Goal: Information Seeking & Learning: Compare options

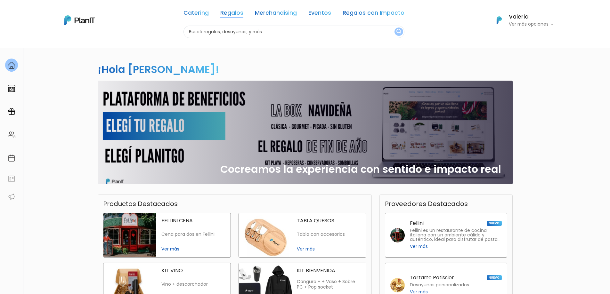
click at [238, 13] on link "Regalos" at bounding box center [231, 14] width 23 height 8
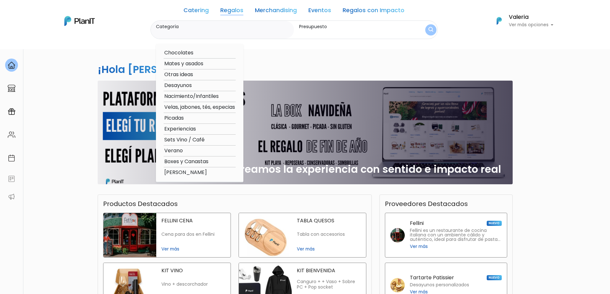
click at [176, 151] on option "Verano" at bounding box center [200, 151] width 72 height 8
type input "Verano"
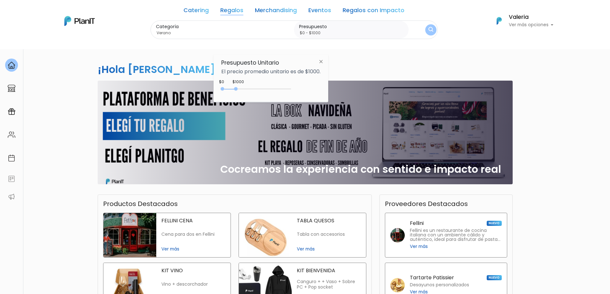
click at [321, 62] on img at bounding box center [321, 62] width 12 height 12
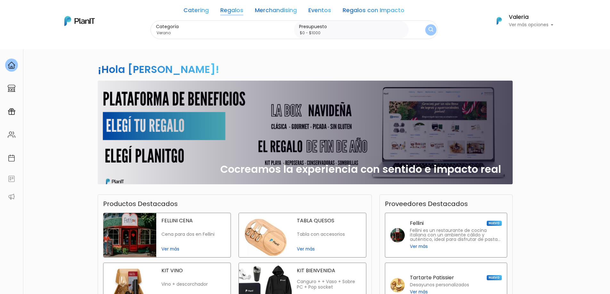
click at [231, 6] on div "Catering Regalos Merchandising Eventos Regalos con Impacto" at bounding box center [294, 12] width 221 height 18
click at [232, 11] on link "Regalos" at bounding box center [231, 12] width 23 height 8
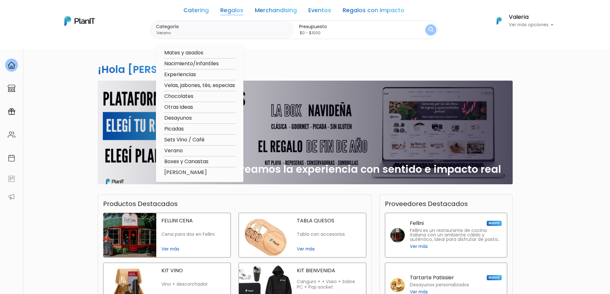
click at [179, 149] on option "Verano" at bounding box center [200, 151] width 72 height 8
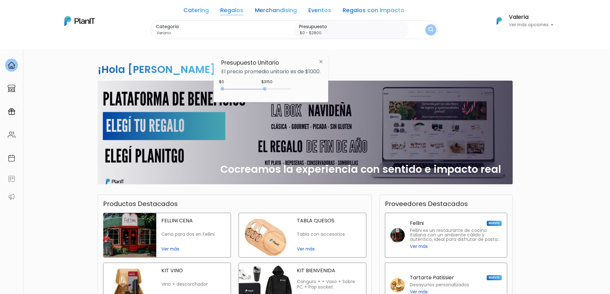
type input "$0 - $2750"
drag, startPoint x: 237, startPoint y: 87, endPoint x: 261, endPoint y: 87, distance: 24.4
click at [261, 87] on div "0 : 2750 0 2750" at bounding box center [257, 90] width 67 height 6
click at [429, 30] on img "submit" at bounding box center [431, 30] width 5 height 6
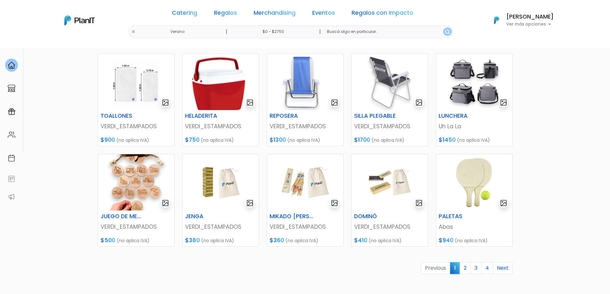
scroll to position [192, 0]
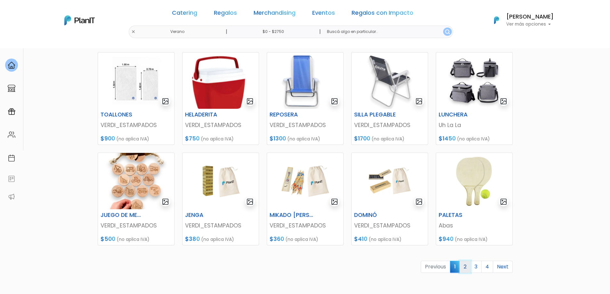
click at [465, 268] on link "2" at bounding box center [465, 267] width 11 height 12
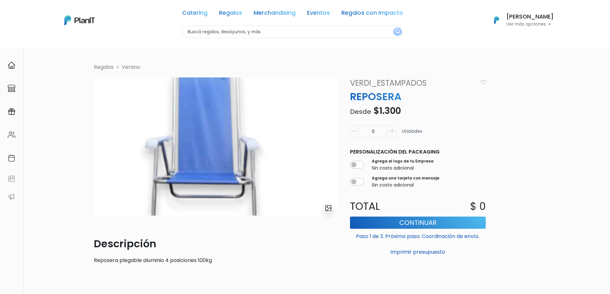
click at [328, 209] on img "submit" at bounding box center [328, 208] width 7 height 7
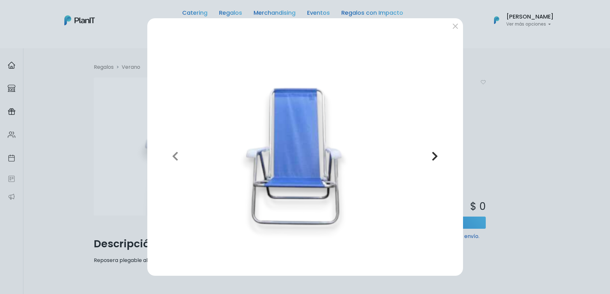
click at [440, 156] on button "Next" at bounding box center [435, 156] width 46 height 230
click at [440, 161] on button "Next" at bounding box center [435, 156] width 46 height 230
click at [437, 156] on icon "button" at bounding box center [435, 156] width 6 height 10
drag, startPoint x: 454, startPoint y: 23, endPoint x: 459, endPoint y: 30, distance: 8.4
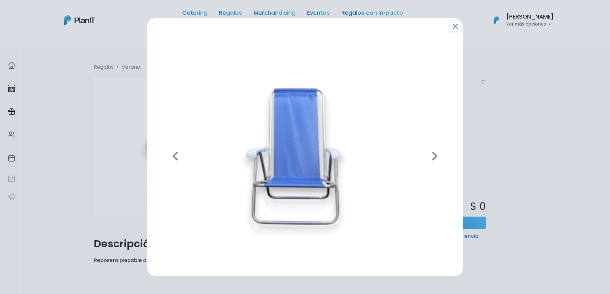
click at [455, 24] on button "submit" at bounding box center [456, 26] width 10 height 10
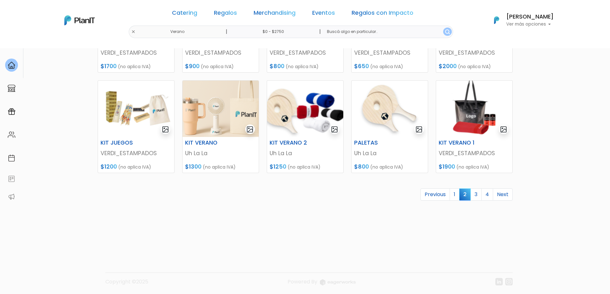
scroll to position [266, 0]
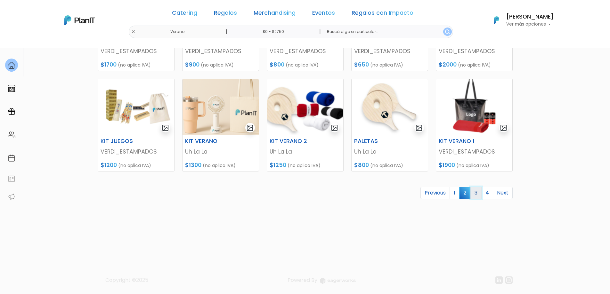
click at [477, 194] on link "3" at bounding box center [476, 193] width 11 height 12
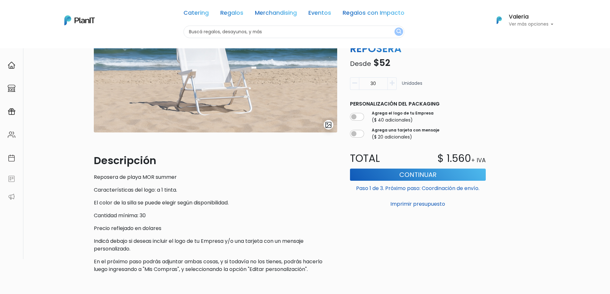
scroll to position [41, 0]
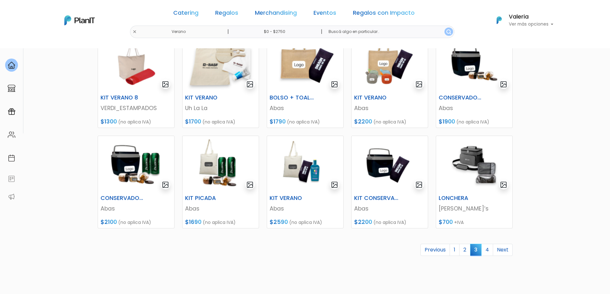
scroll to position [224, 0]
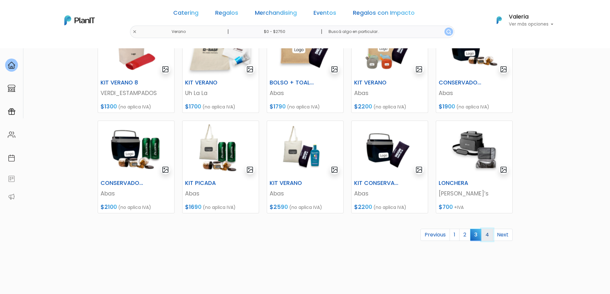
click at [491, 235] on link "4" at bounding box center [488, 235] width 12 height 12
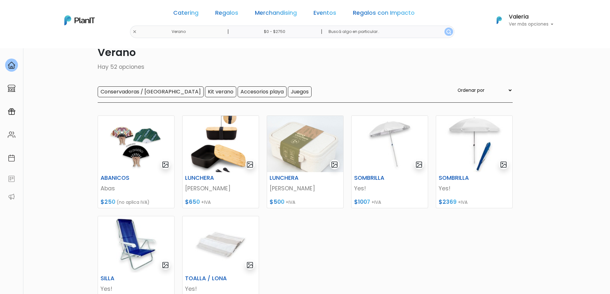
scroll to position [64, 0]
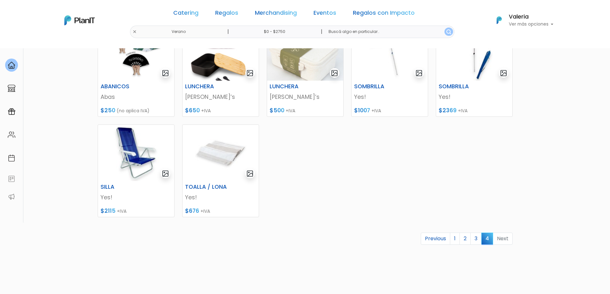
scroll to position [128, 0]
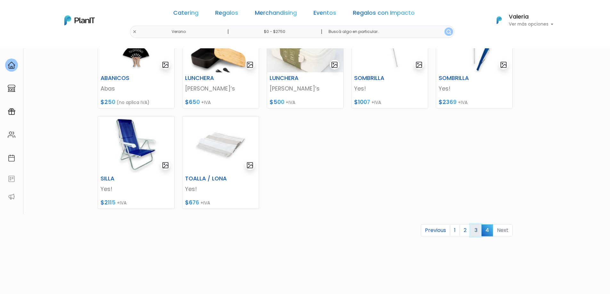
click at [477, 231] on link "3" at bounding box center [476, 231] width 11 height 12
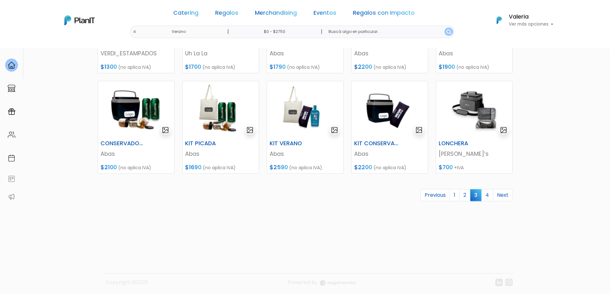
scroll to position [266, 0]
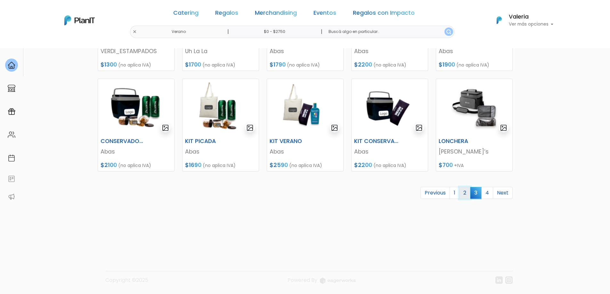
click at [466, 191] on link "2" at bounding box center [464, 193] width 11 height 12
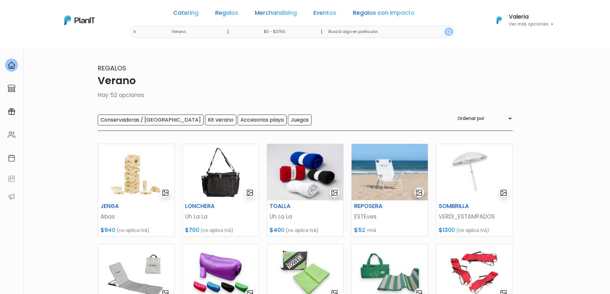
scroll to position [64, 0]
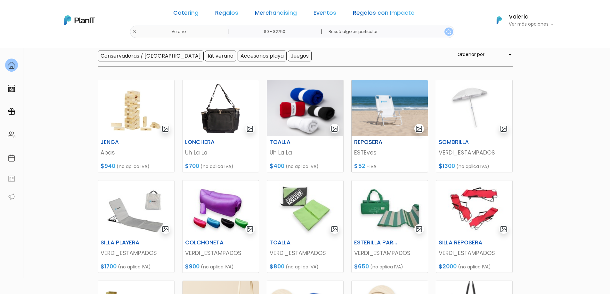
click at [396, 109] on img at bounding box center [390, 108] width 76 height 56
